Goal: Information Seeking & Learning: Check status

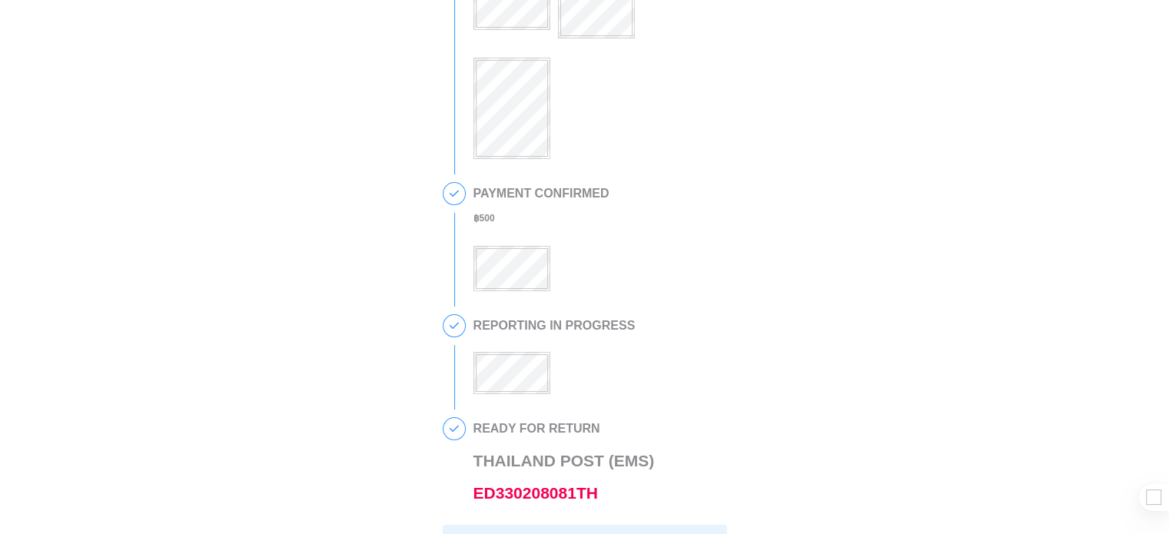
scroll to position [154, 0]
